Goal: Task Accomplishment & Management: Manage account settings

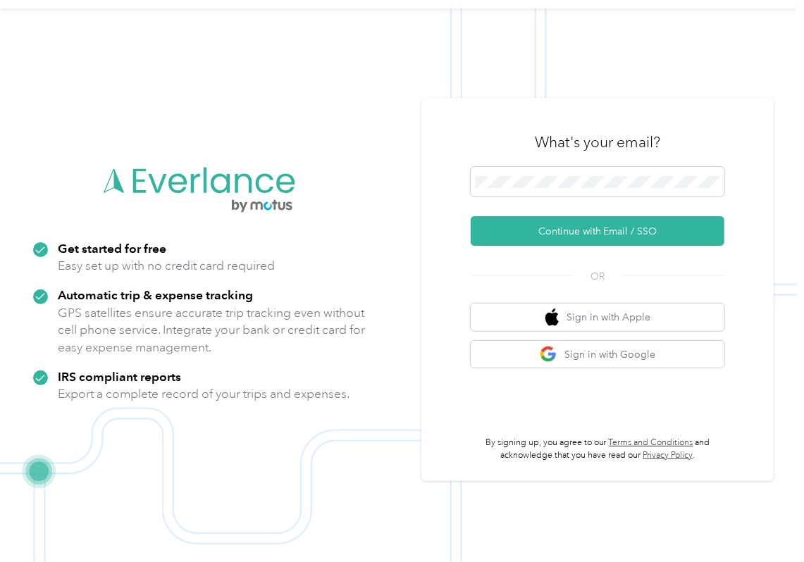
scroll to position [18, 0]
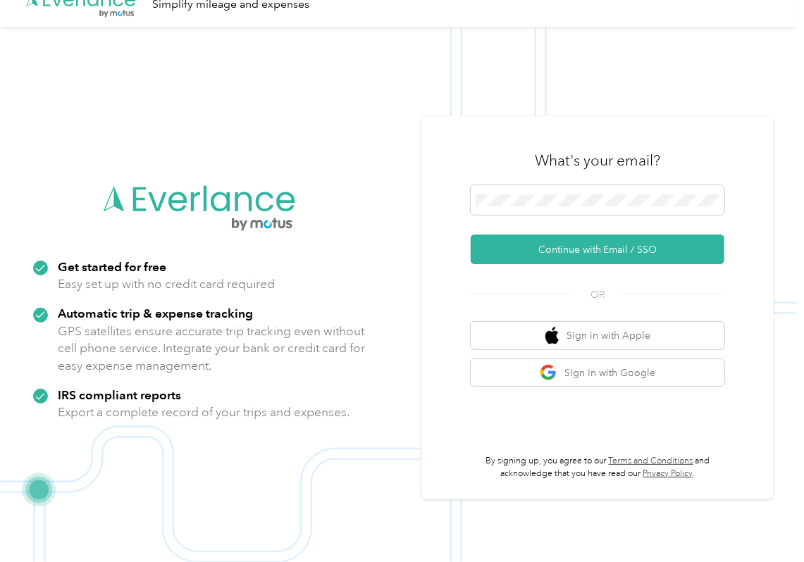
drag, startPoint x: 658, startPoint y: 178, endPoint x: 268, endPoint y: 148, distance: 390.9
click at [390, 320] on img at bounding box center [398, 308] width 797 height 562
click at [319, 288] on div "Get started for free Easy set up with no credit card required" at bounding box center [199, 276] width 333 height 35
click at [514, 190] on span at bounding box center [598, 200] width 254 height 30
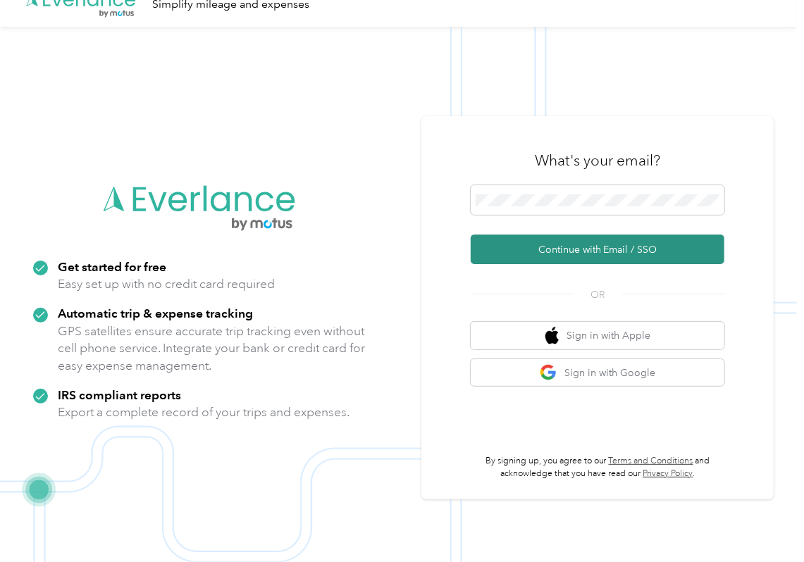
click at [508, 257] on button "Continue with Email / SSO" at bounding box center [598, 250] width 254 height 30
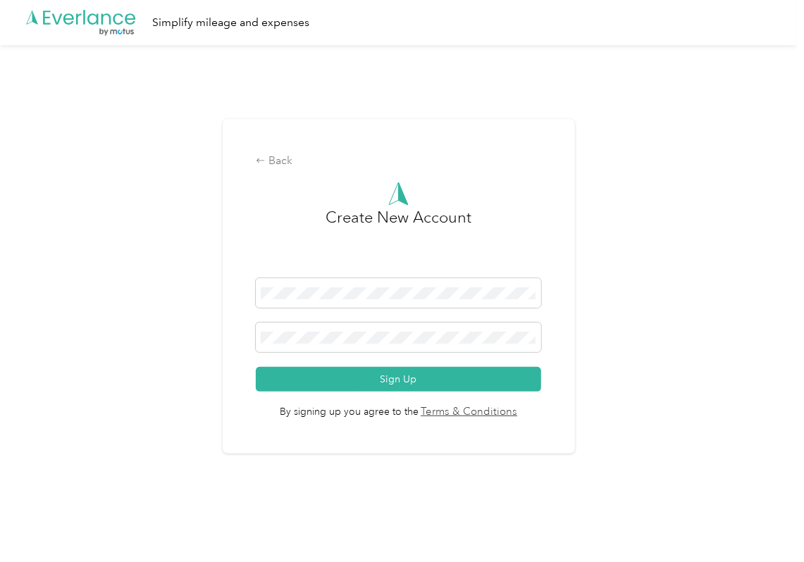
scroll to position [18, 0]
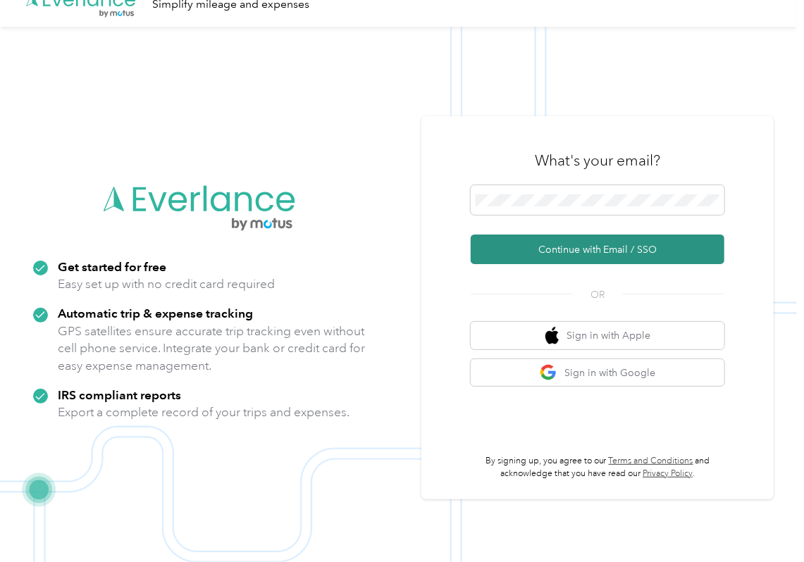
click at [503, 242] on button "Continue with Email / SSO" at bounding box center [598, 250] width 254 height 30
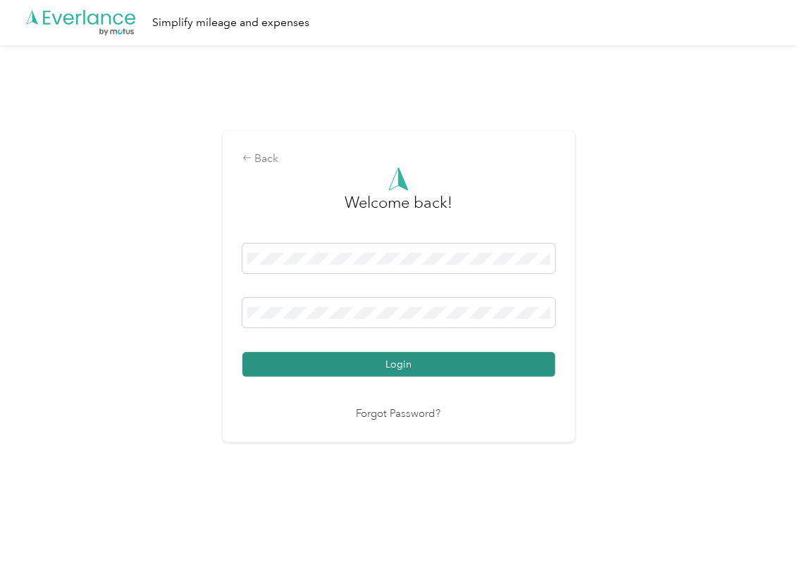
click at [317, 352] on button "Login" at bounding box center [398, 364] width 313 height 25
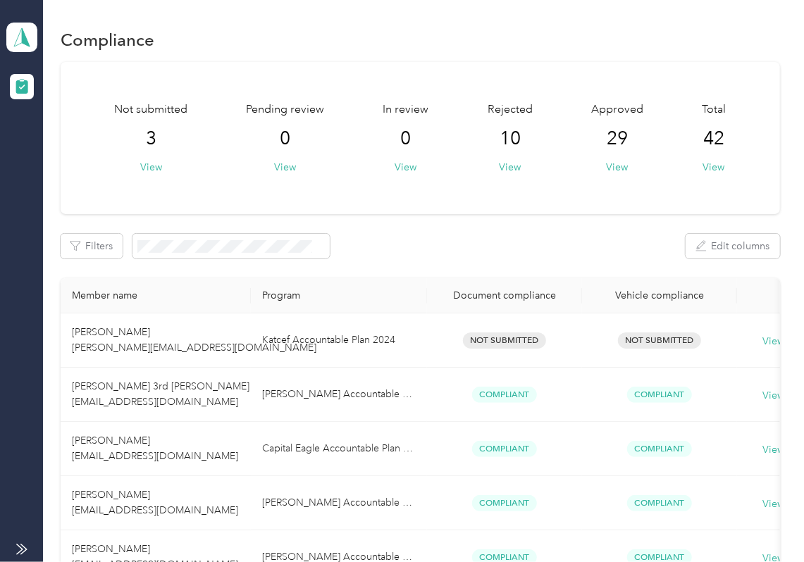
click at [485, 209] on div "Not submitted 3 View Pending review 0 View In review 0 View Rejected 10 View Ap…" at bounding box center [421, 138] width 720 height 152
click at [23, 32] on polygon at bounding box center [26, 36] width 8 height 18
click at [73, 142] on div "Log out" at bounding box center [154, 147] width 277 height 25
